Goal: Task Accomplishment & Management: Complete application form

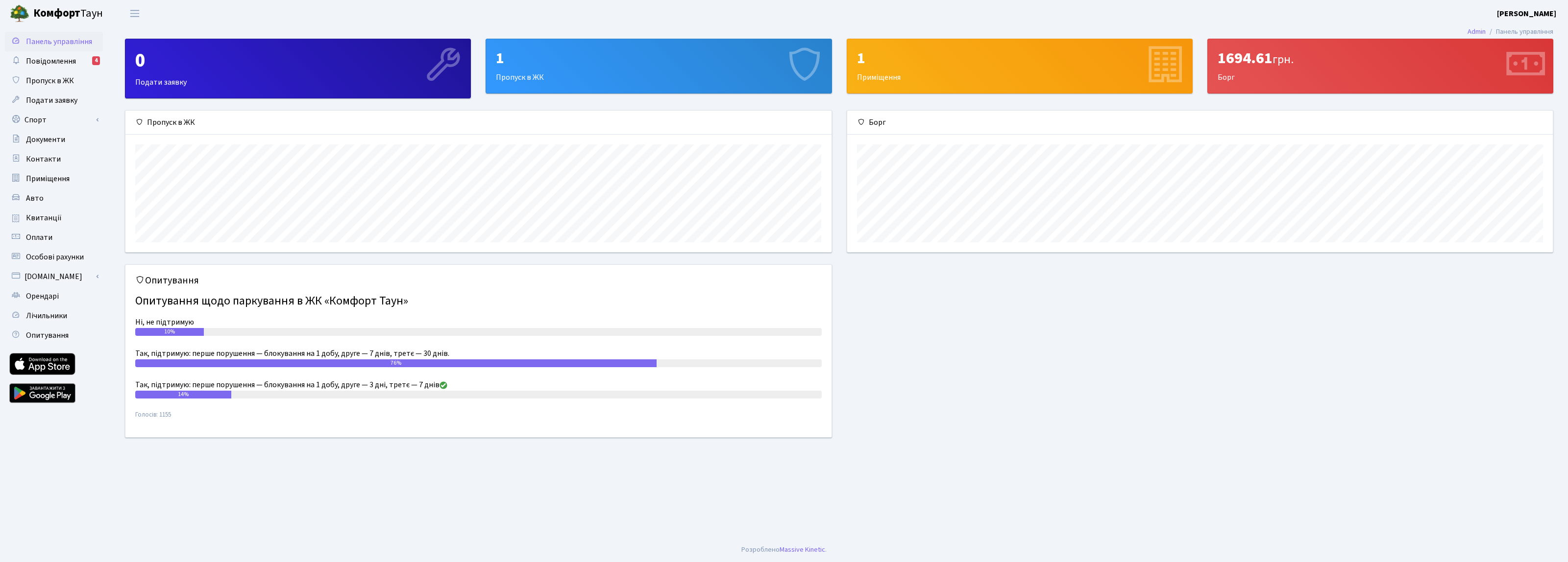
scroll to position [142, 705]
click at [60, 79] on span "Пропуск в ЖК" at bounding box center [50, 81] width 48 height 11
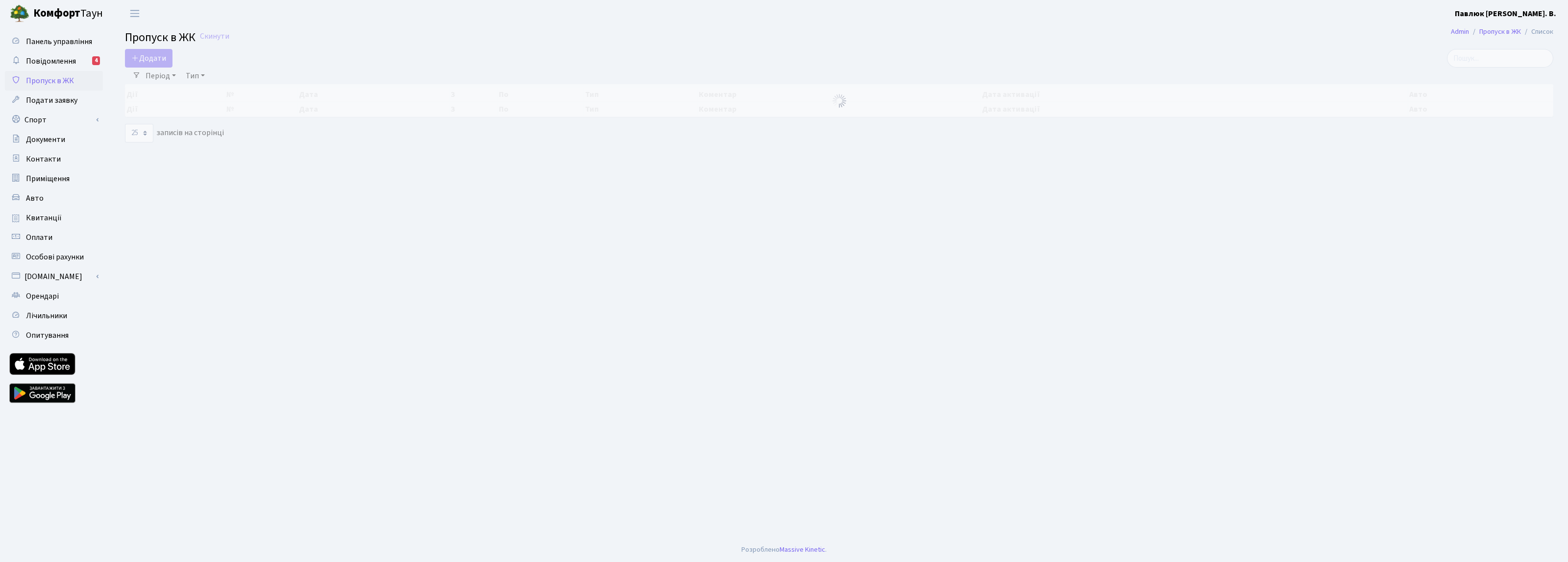
select select "25"
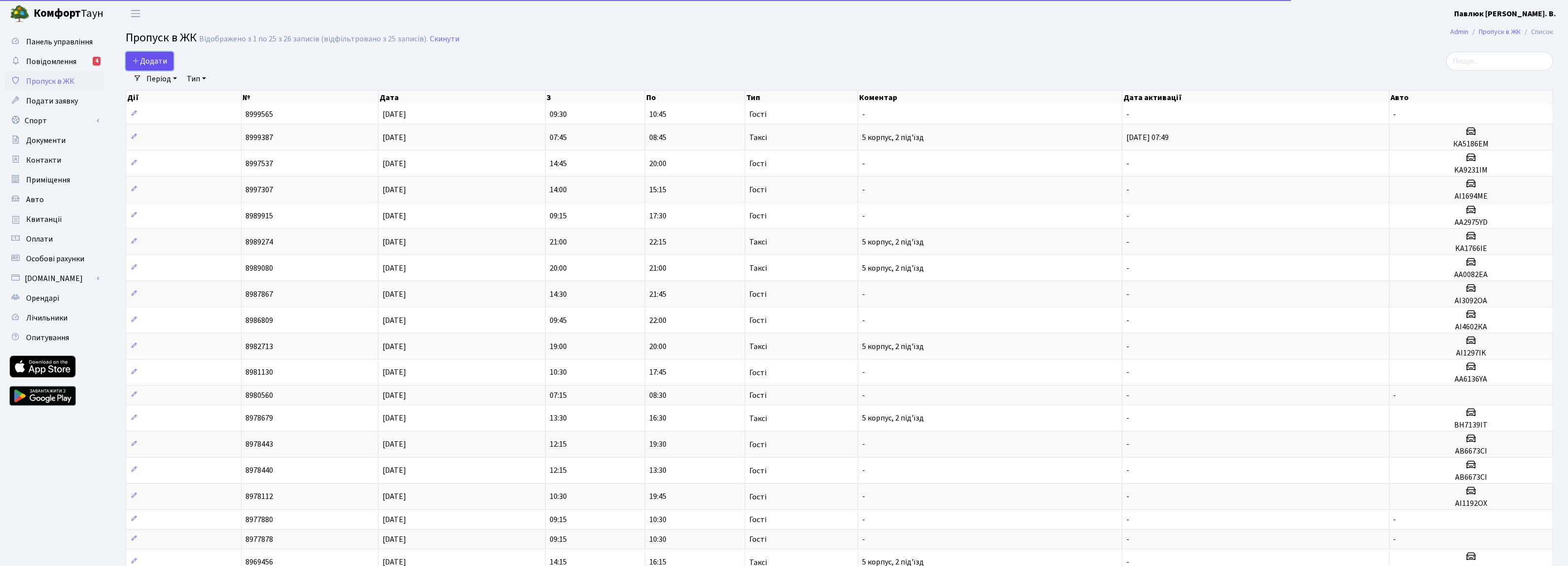
click at [168, 62] on link "Додати" at bounding box center [149, 61] width 48 height 19
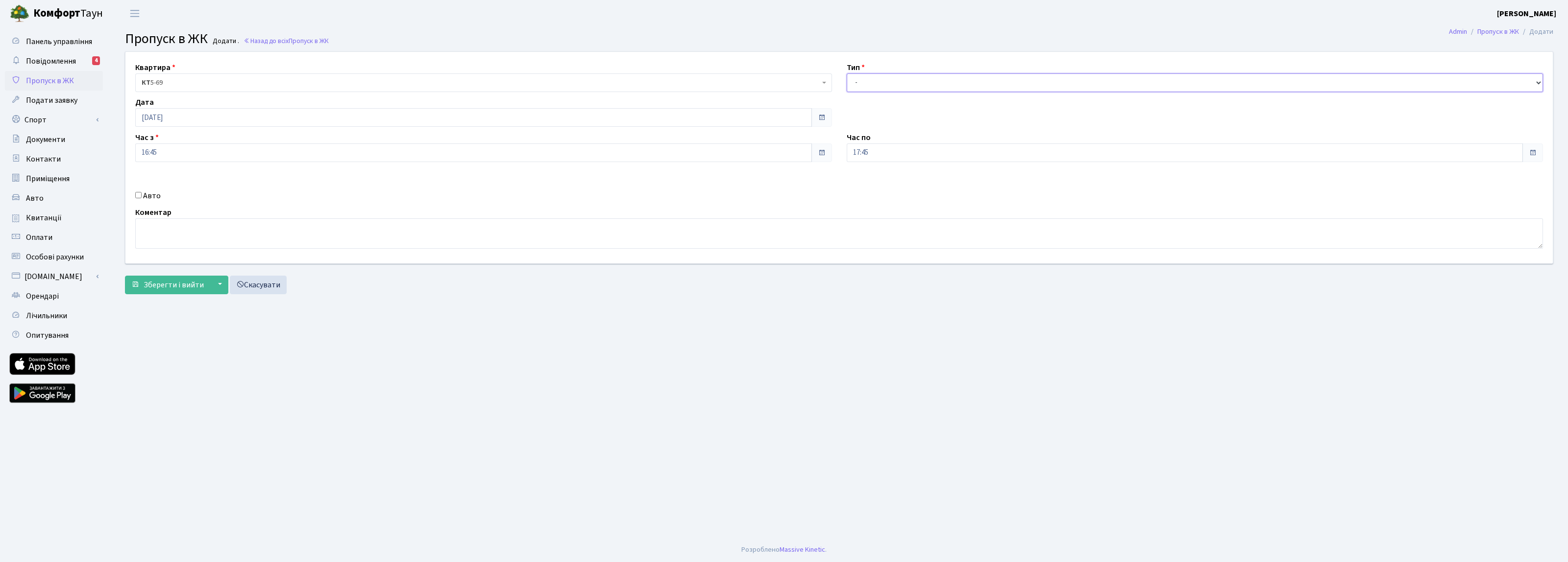
click at [883, 85] on select "- Доставка Таксі Гості Сервіс" at bounding box center [1195, 83] width 697 height 19
select select "1"
click at [847, 74] on select "- Доставка Таксі Гості Сервіс" at bounding box center [1195, 83] width 697 height 19
click at [981, 159] on input "17:45" at bounding box center [1185, 153] width 677 height 19
click at [956, 185] on icon at bounding box center [959, 186] width 26 height 26
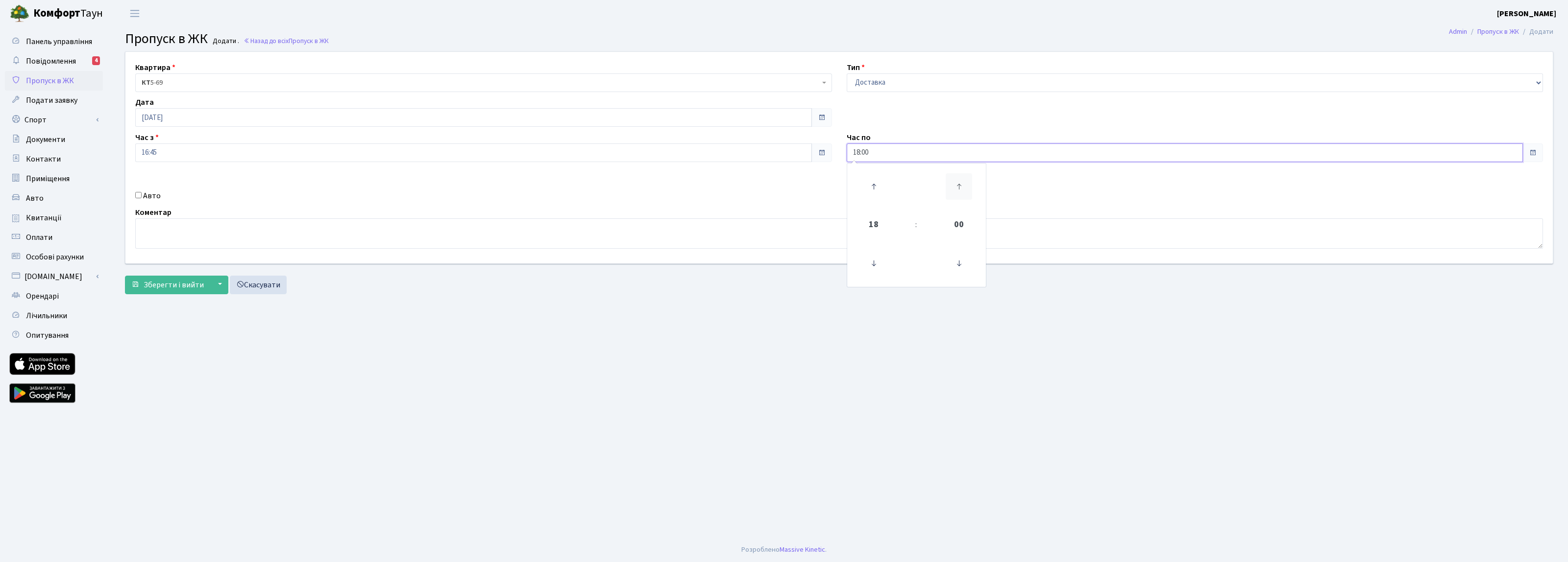
click at [959, 182] on icon at bounding box center [959, 186] width 26 height 26
type input "18:45"
click at [528, 366] on main "Admin Пропуск в ЖК Додати Пропуск в ЖК Додати . Назад до всіх Пропуск в ЖК Квар…" at bounding box center [839, 282] width 1458 height 511
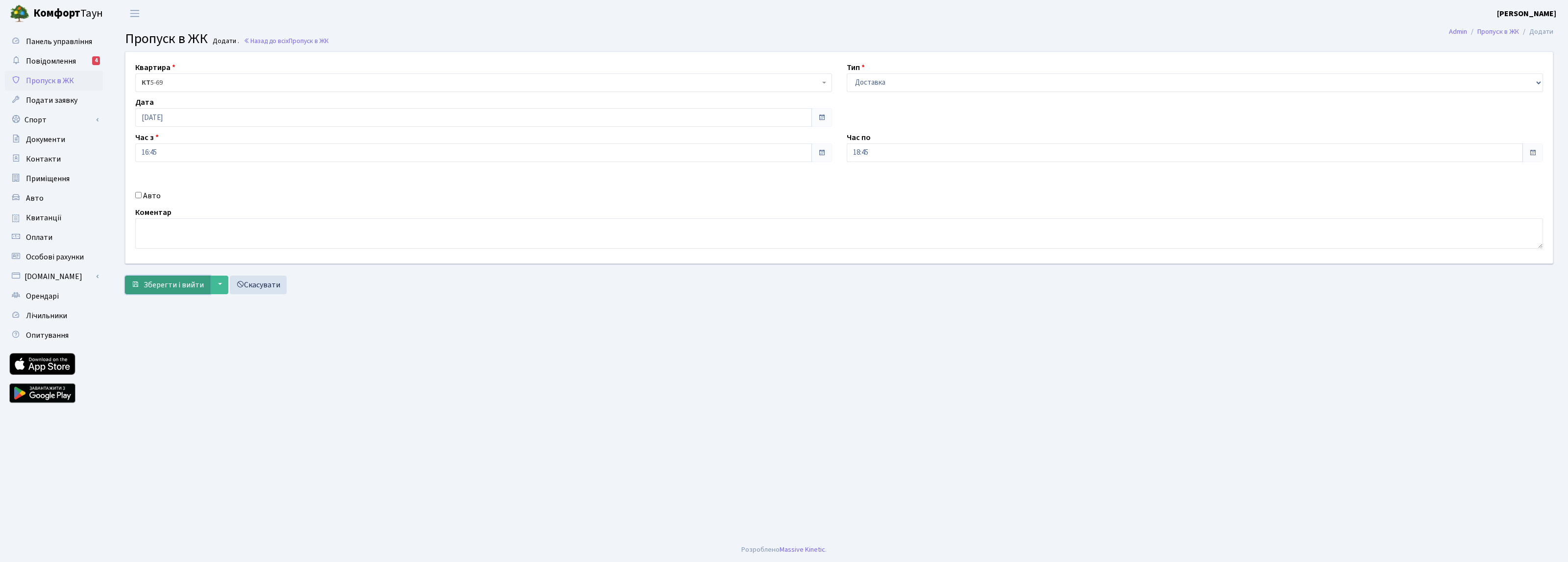
click at [173, 286] on span "Зберегти і вийти" at bounding box center [173, 285] width 60 height 11
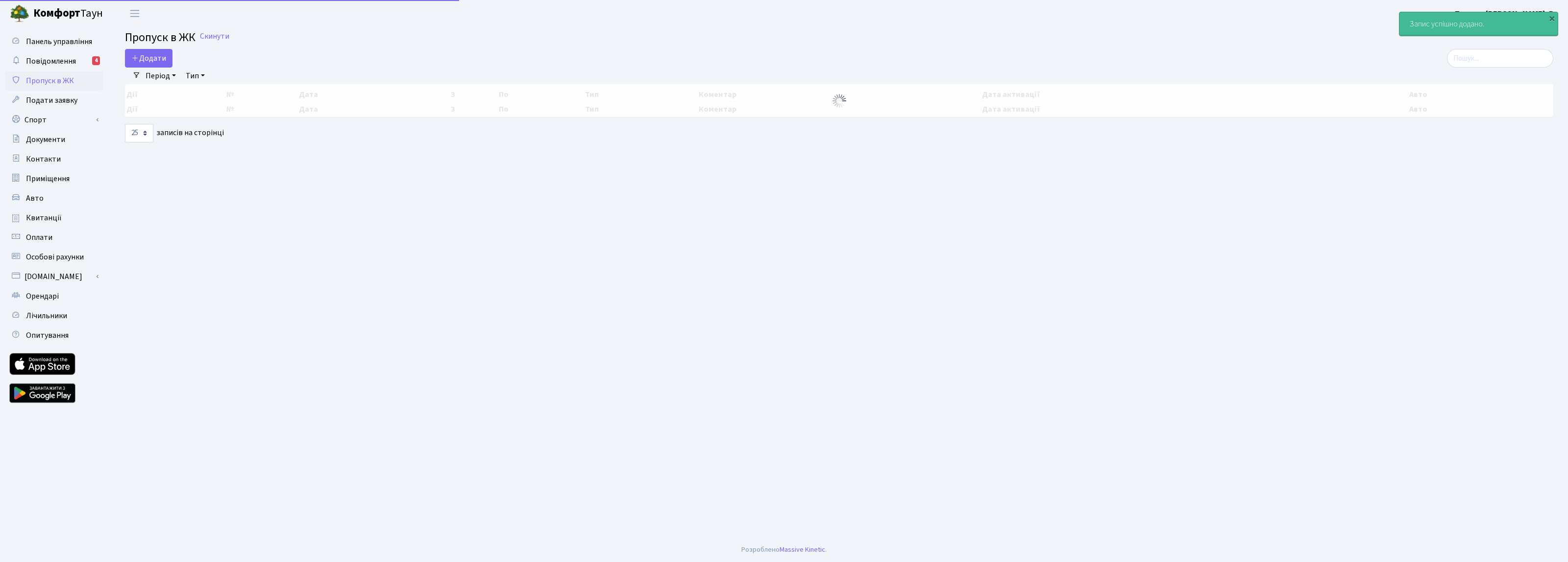
select select "25"
